Goal: Transaction & Acquisition: Purchase product/service

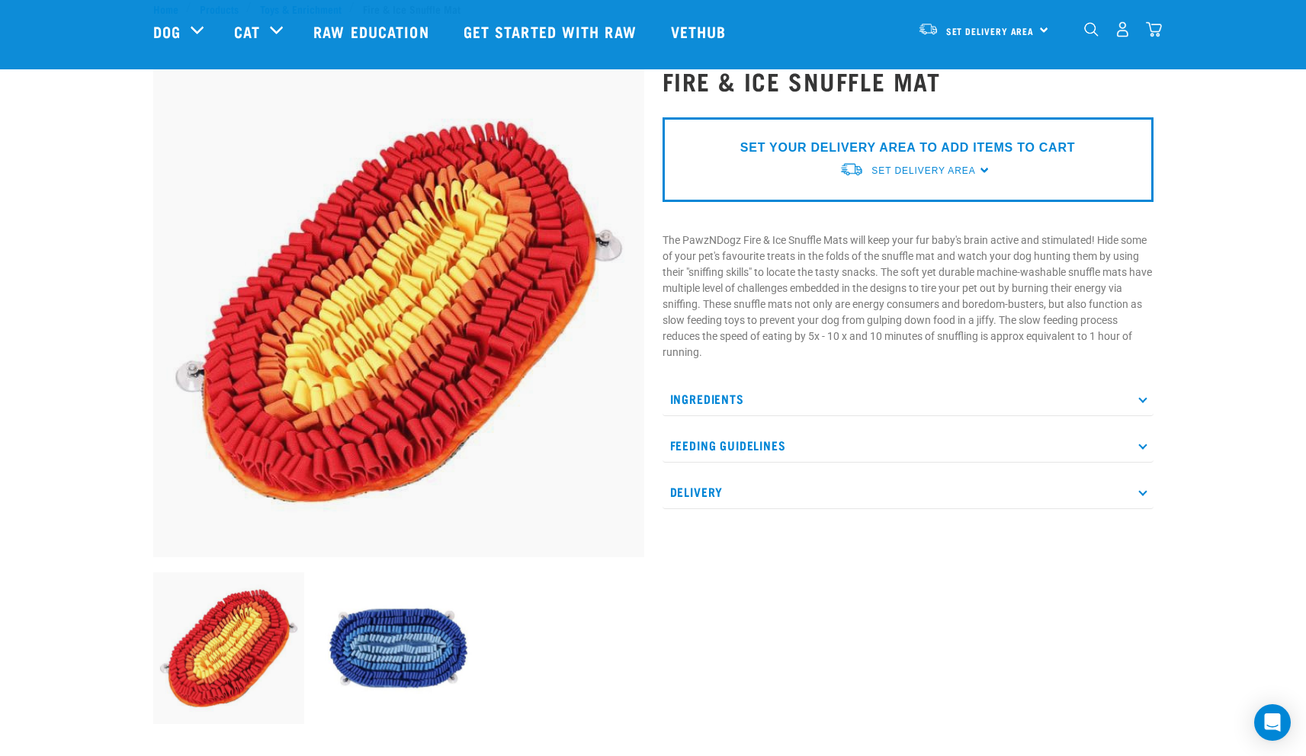
scroll to position [25, 0]
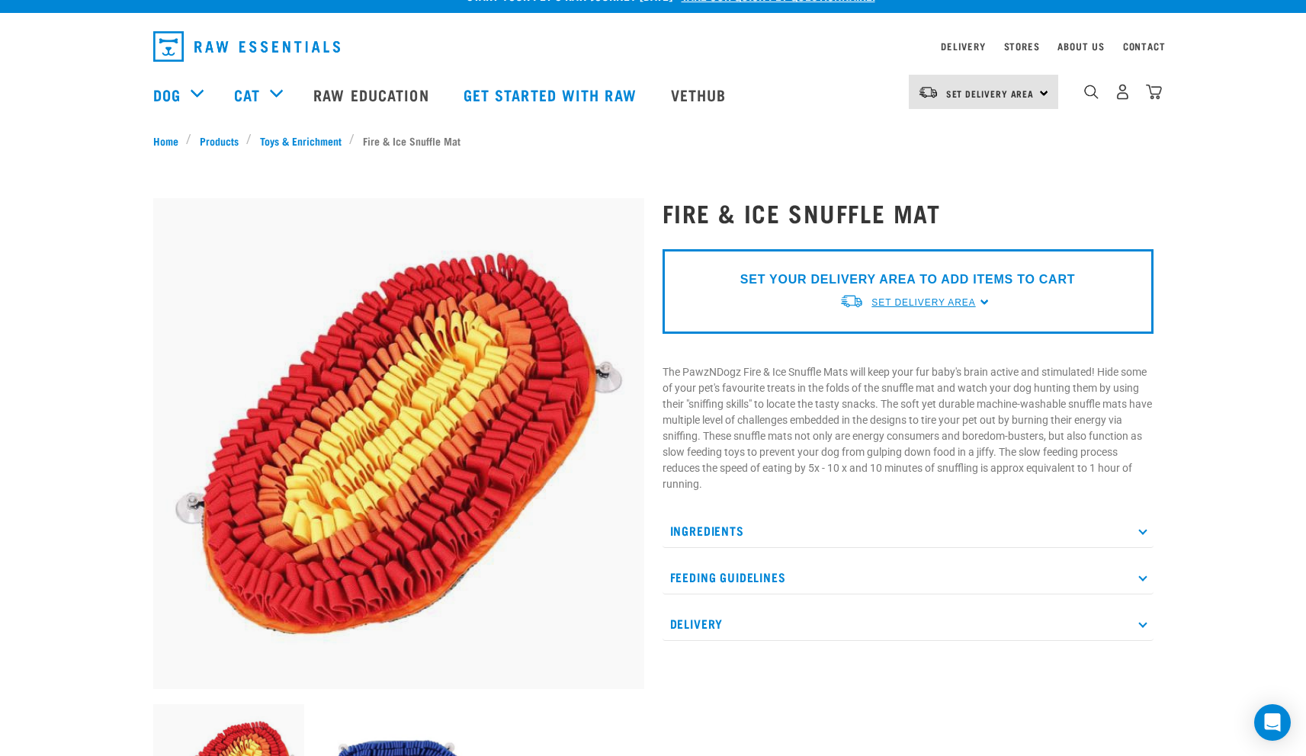
click at [968, 303] on span "Set Delivery Area" at bounding box center [924, 302] width 104 height 11
click at [920, 334] on link "[GEOGRAPHIC_DATA]" at bounding box center [916, 338] width 152 height 25
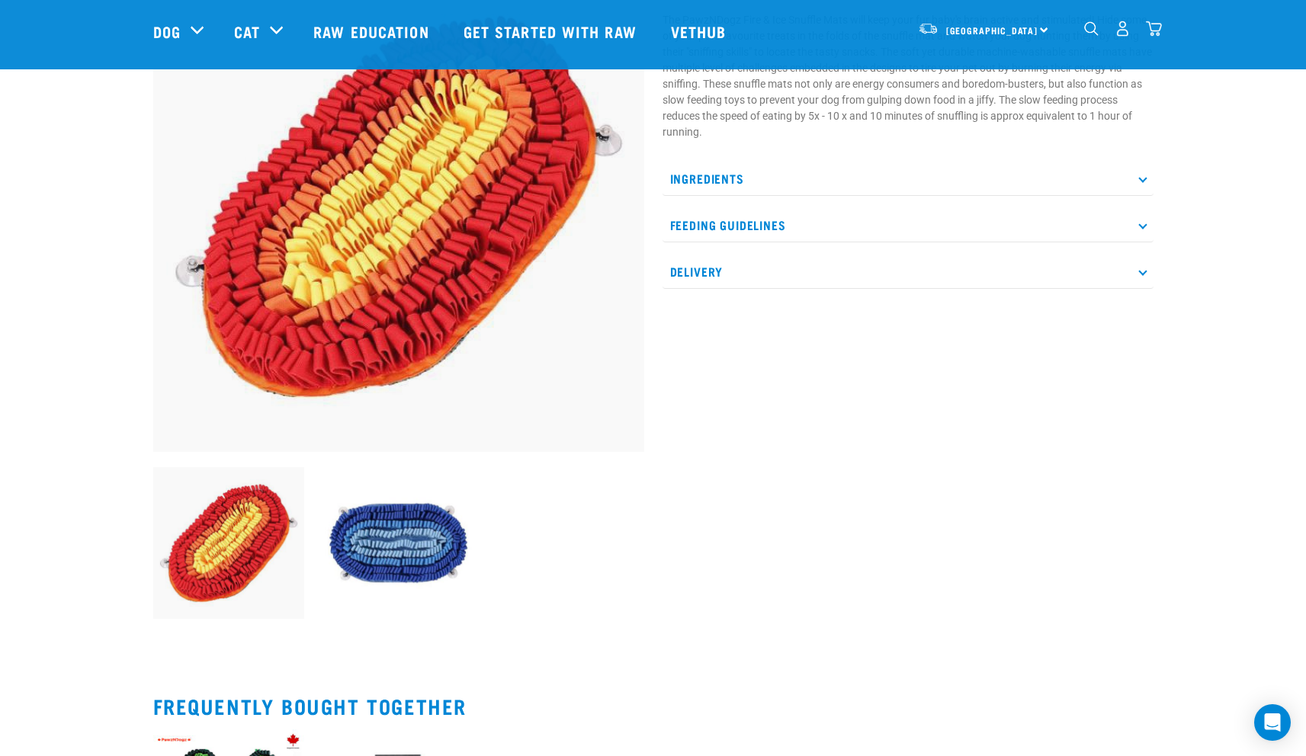
scroll to position [124, 0]
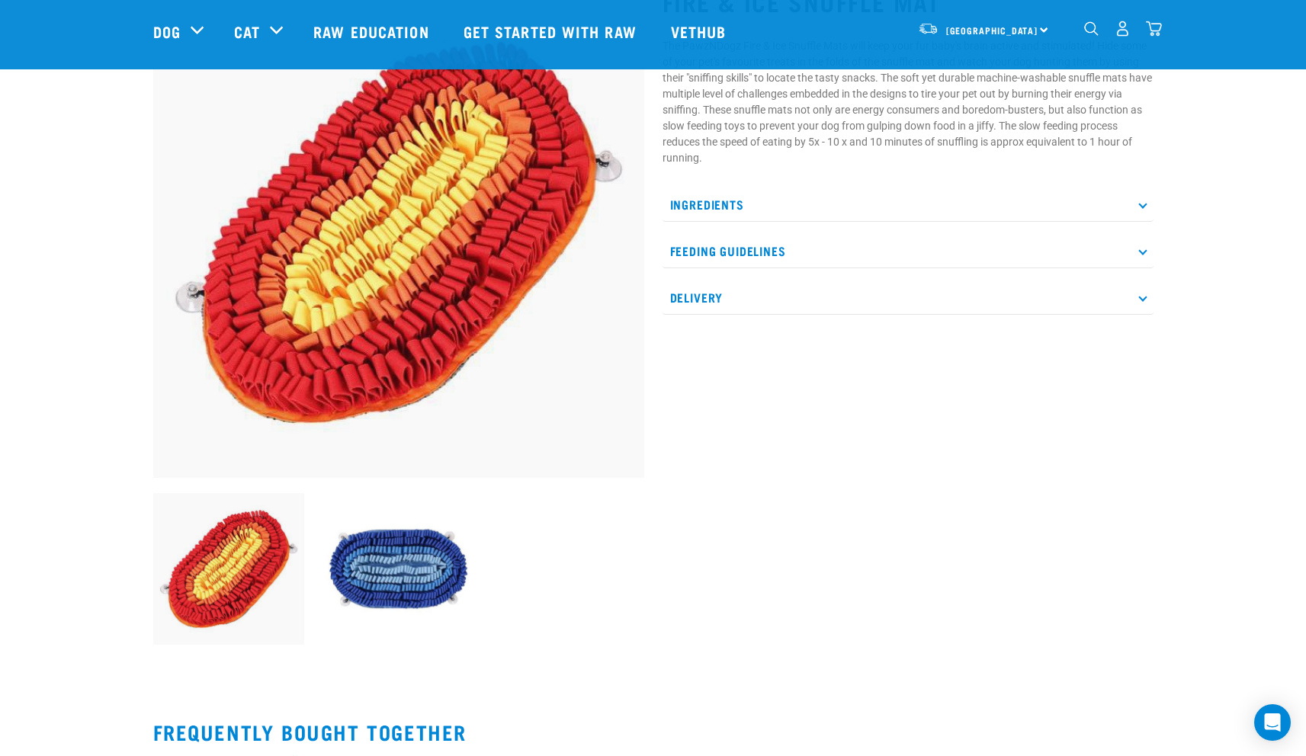
click at [918, 293] on p "Delivery" at bounding box center [908, 298] width 491 height 34
click at [458, 563] on img at bounding box center [399, 569] width 152 height 152
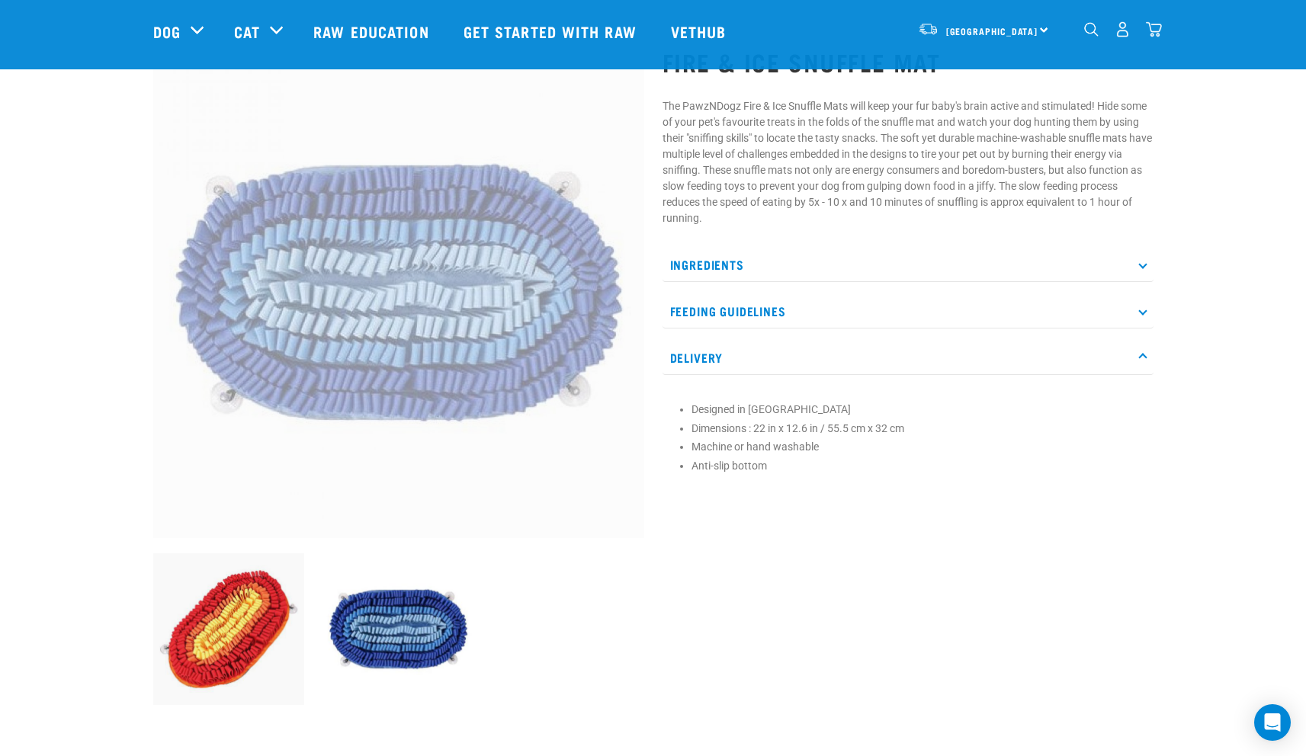
scroll to position [0, 0]
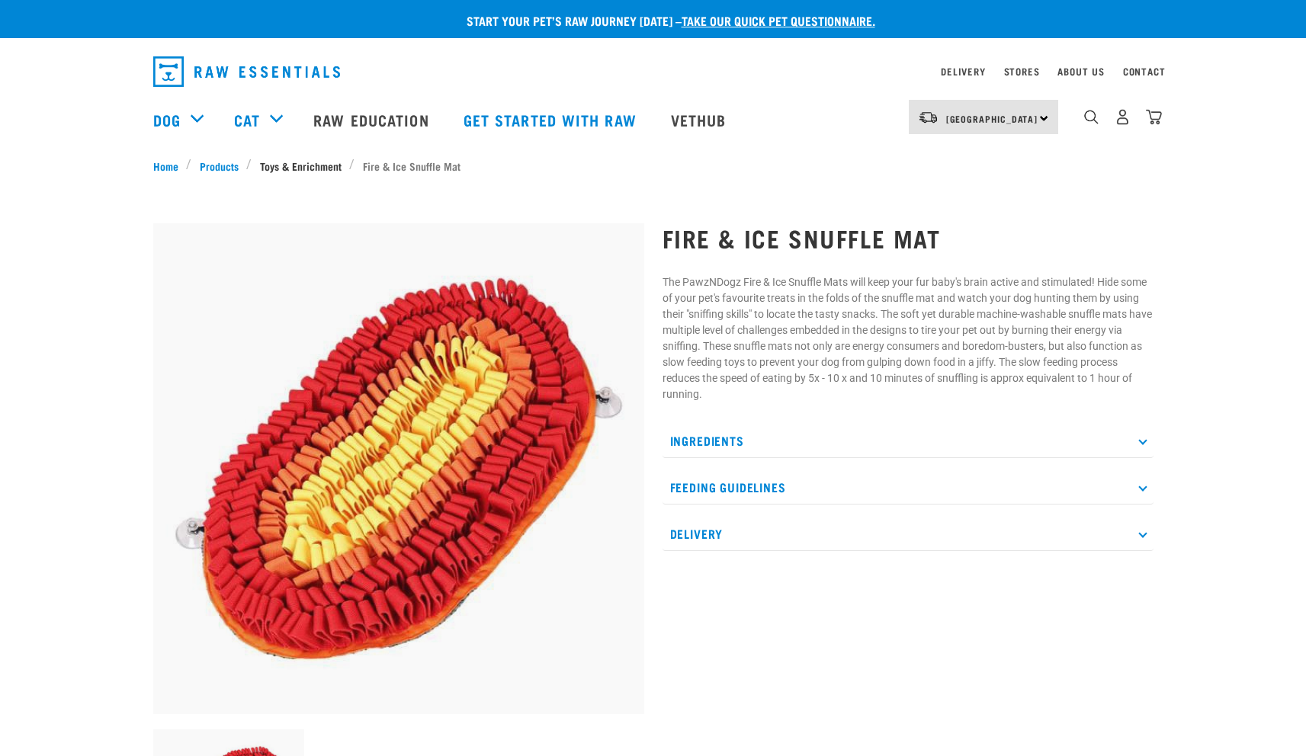
click at [325, 162] on link "Toys & Enrichment" at bounding box center [301, 166] width 98 height 16
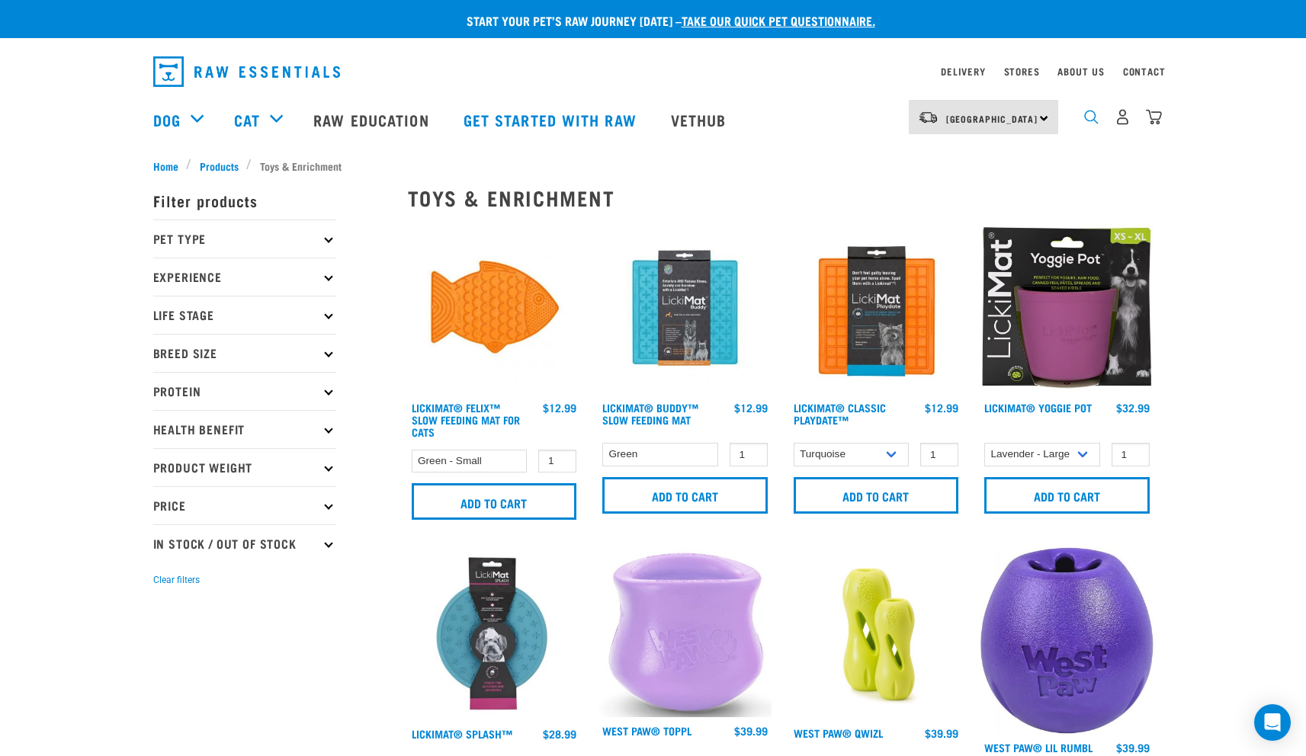
click at [1087, 115] on img "dropdown navigation" at bounding box center [1091, 117] width 14 height 14
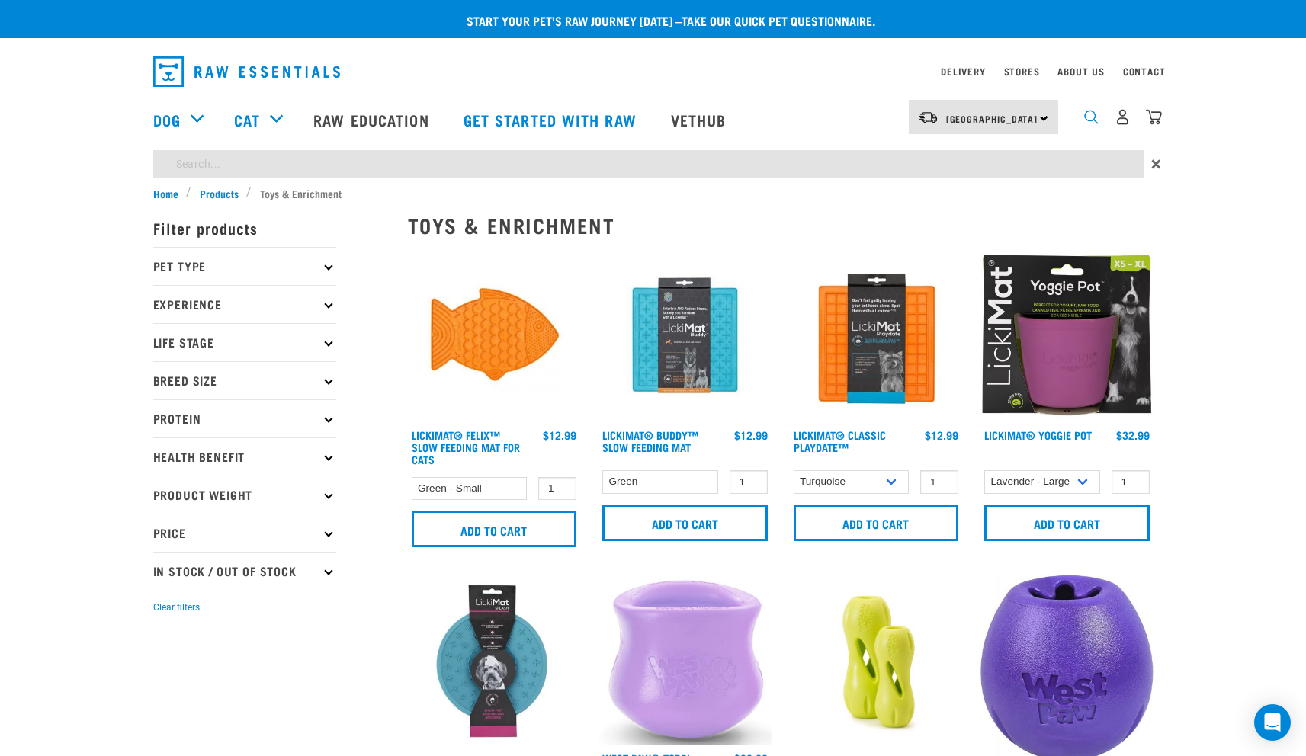
click at [1088, 120] on img "dropdown navigation" at bounding box center [1091, 117] width 14 height 14
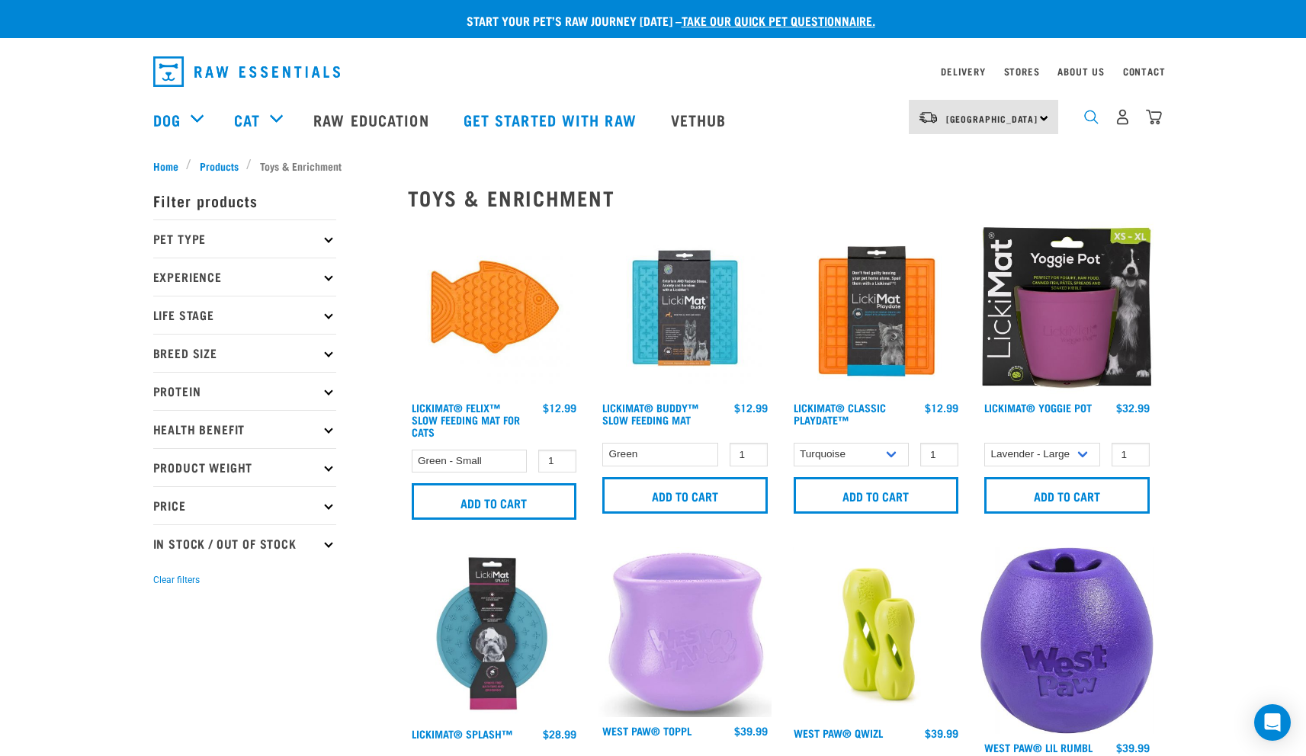
click at [1088, 120] on img "dropdown navigation" at bounding box center [1091, 117] width 14 height 14
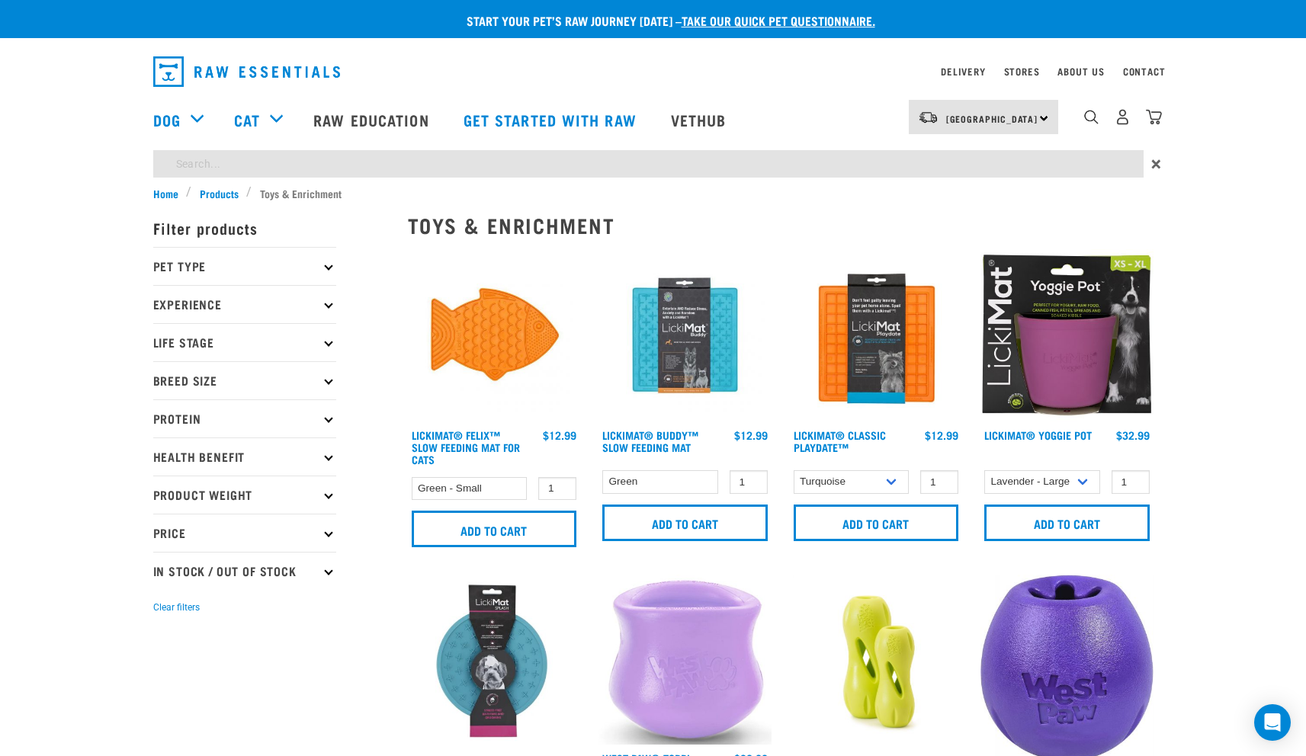
click at [1048, 161] on input "search" at bounding box center [648, 163] width 990 height 27
type input "tripe"
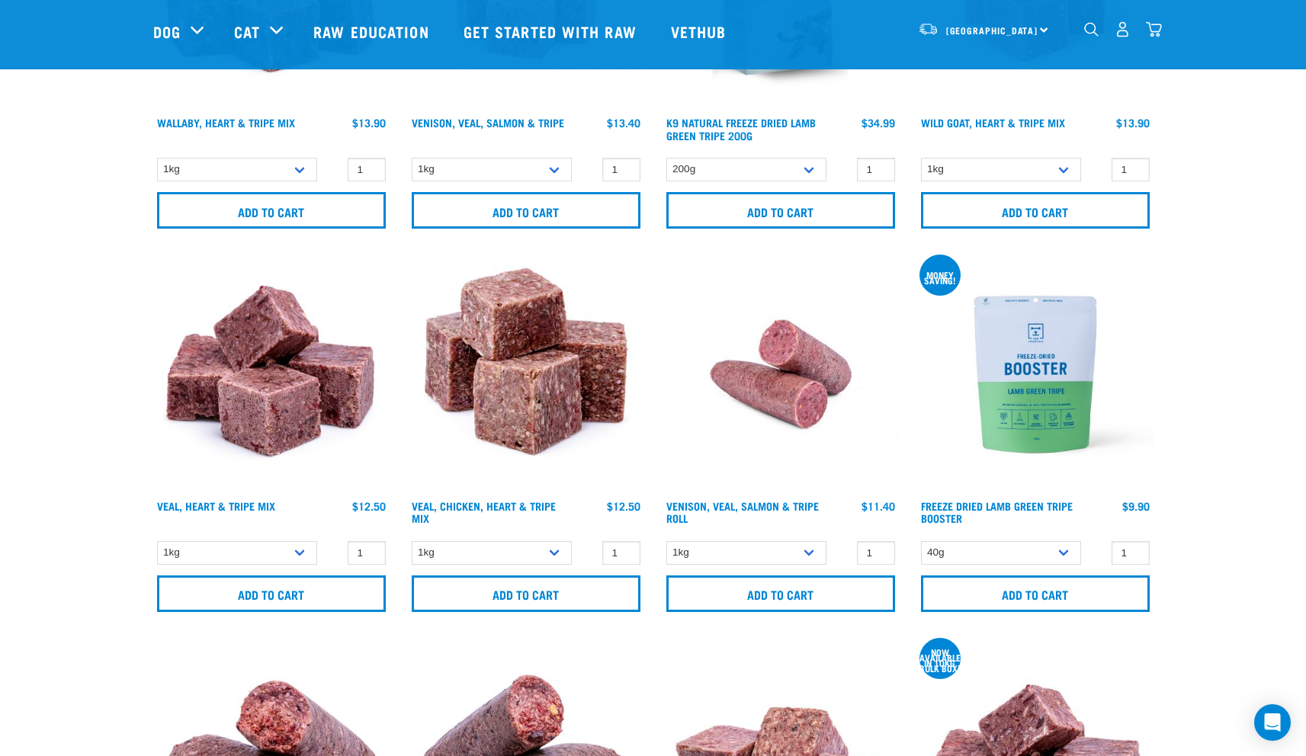
scroll to position [2002, 0]
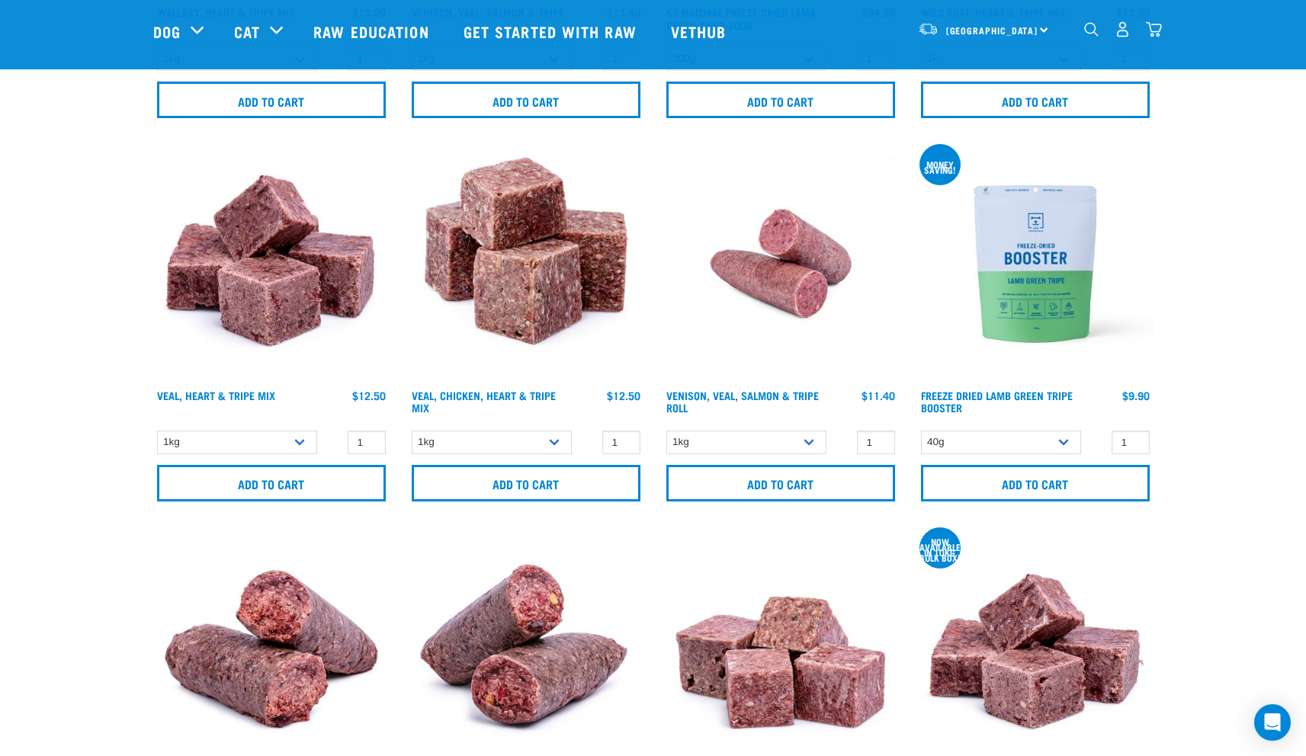
click at [1036, 301] on img at bounding box center [1035, 264] width 236 height 236
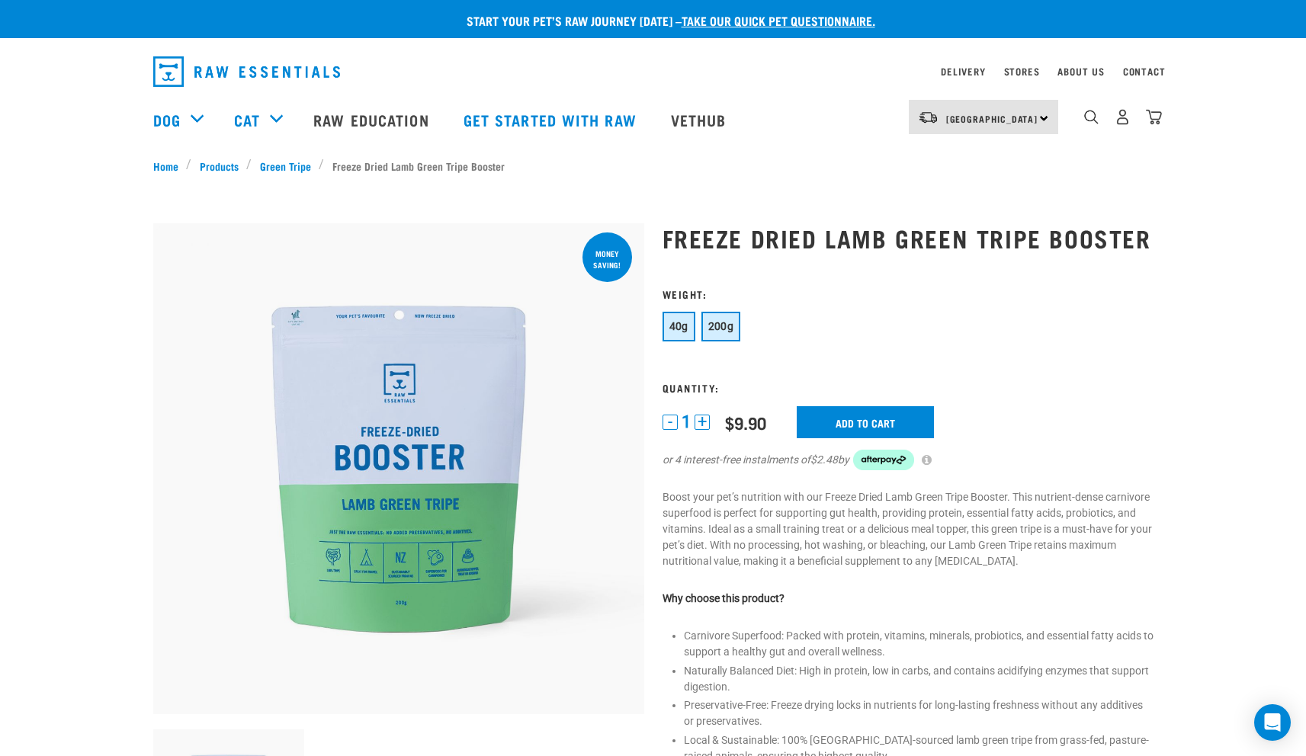
click at [722, 320] on span "200g" at bounding box center [721, 326] width 26 height 12
